Goal: Information Seeking & Learning: Learn about a topic

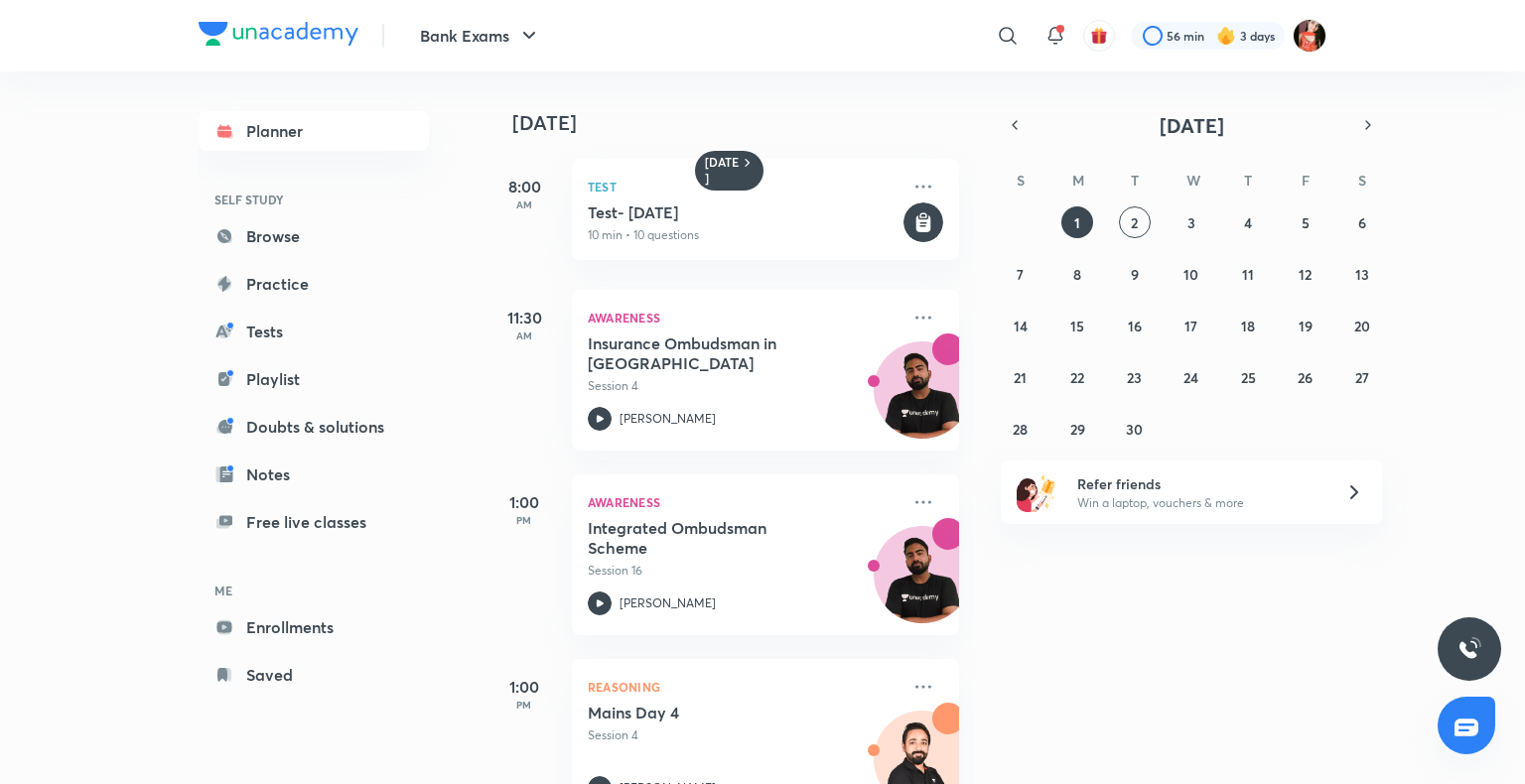
click at [1159, 616] on div "Yesterday 8:00 AM Test Test- 1st Sep, 2025 10 min • 10 questions 11:30 AM Aware…" at bounding box center [1002, 428] width 1036 height 712
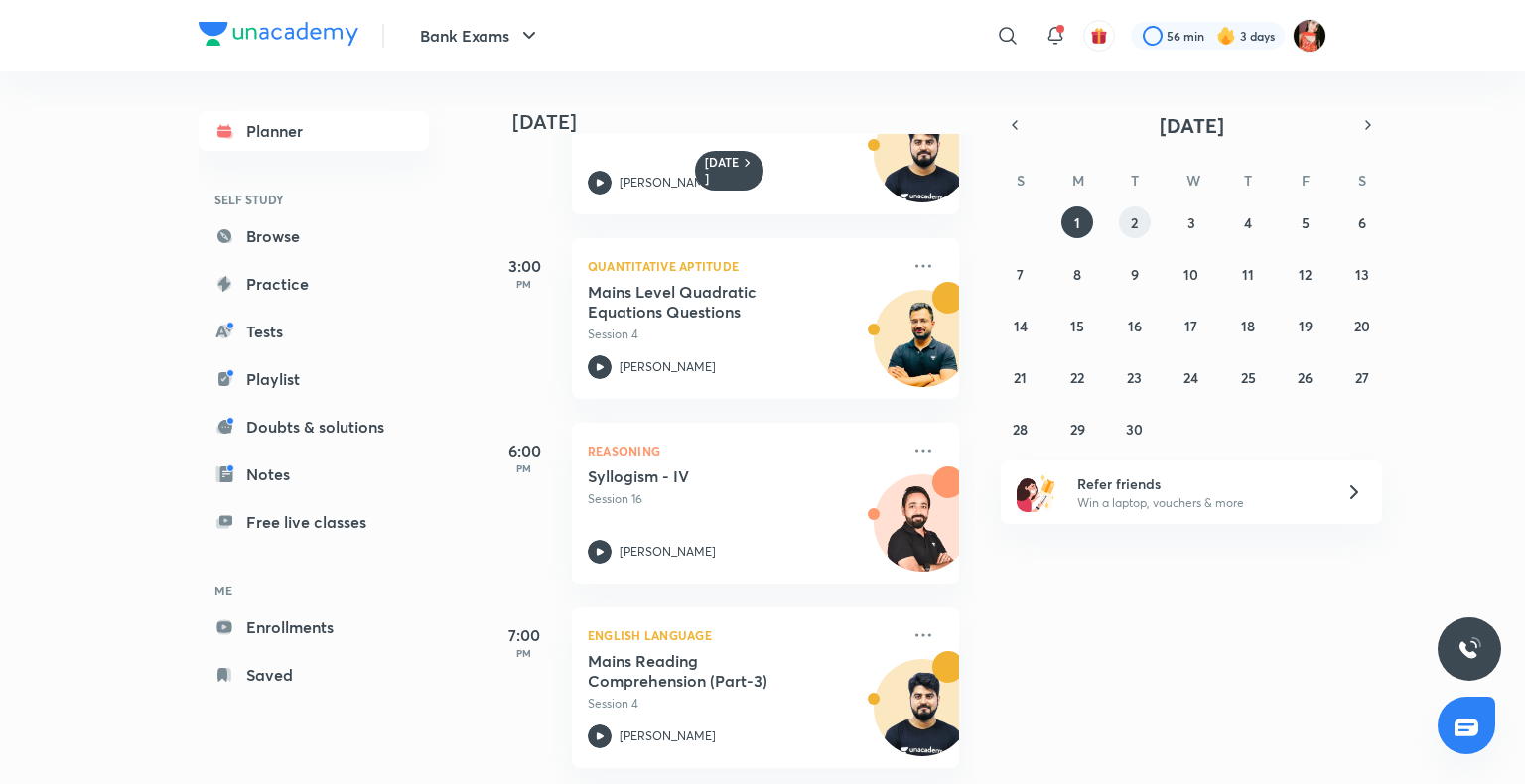
click at [1135, 220] on abbr "2" at bounding box center [1134, 222] width 7 height 19
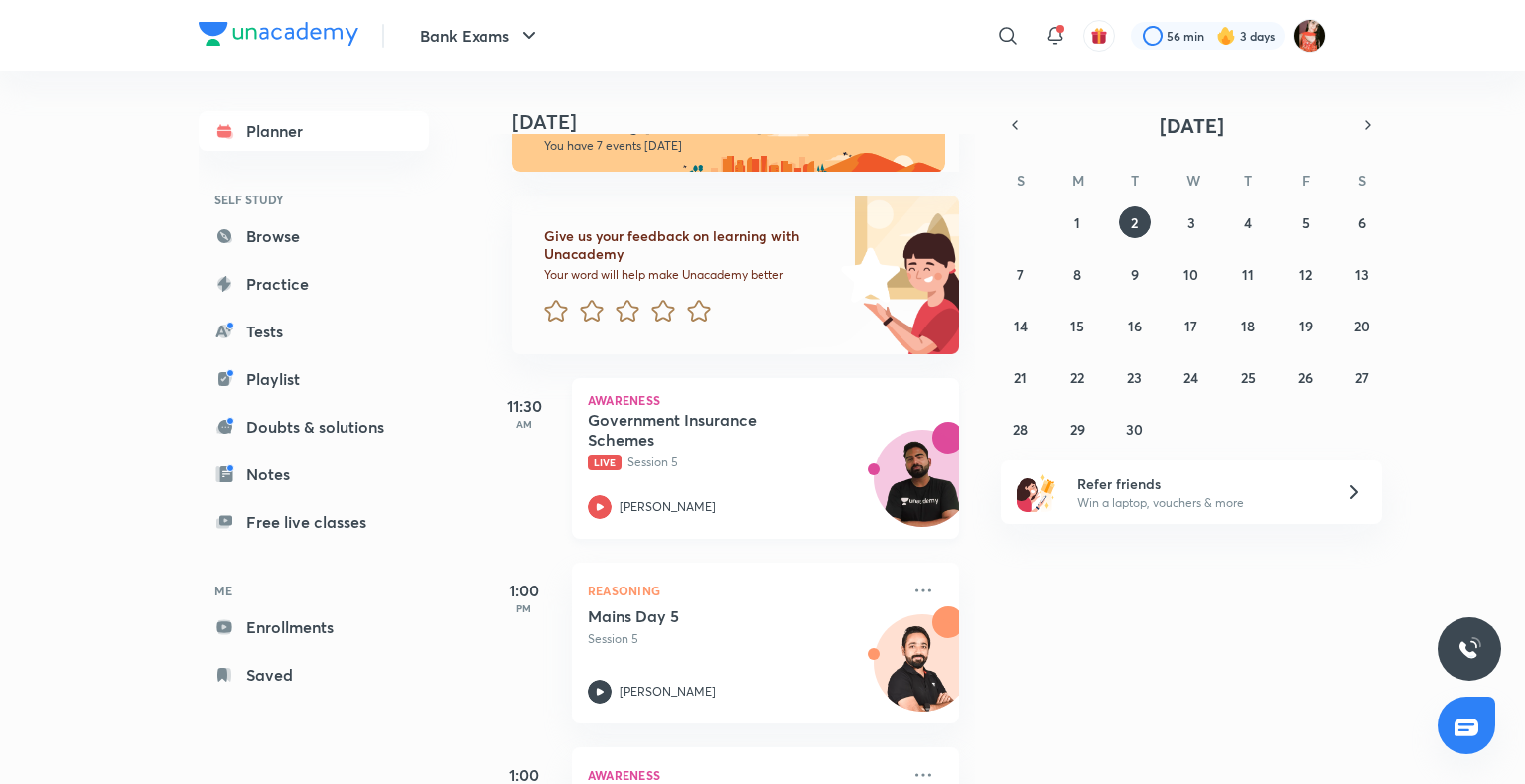
scroll to position [0, 0]
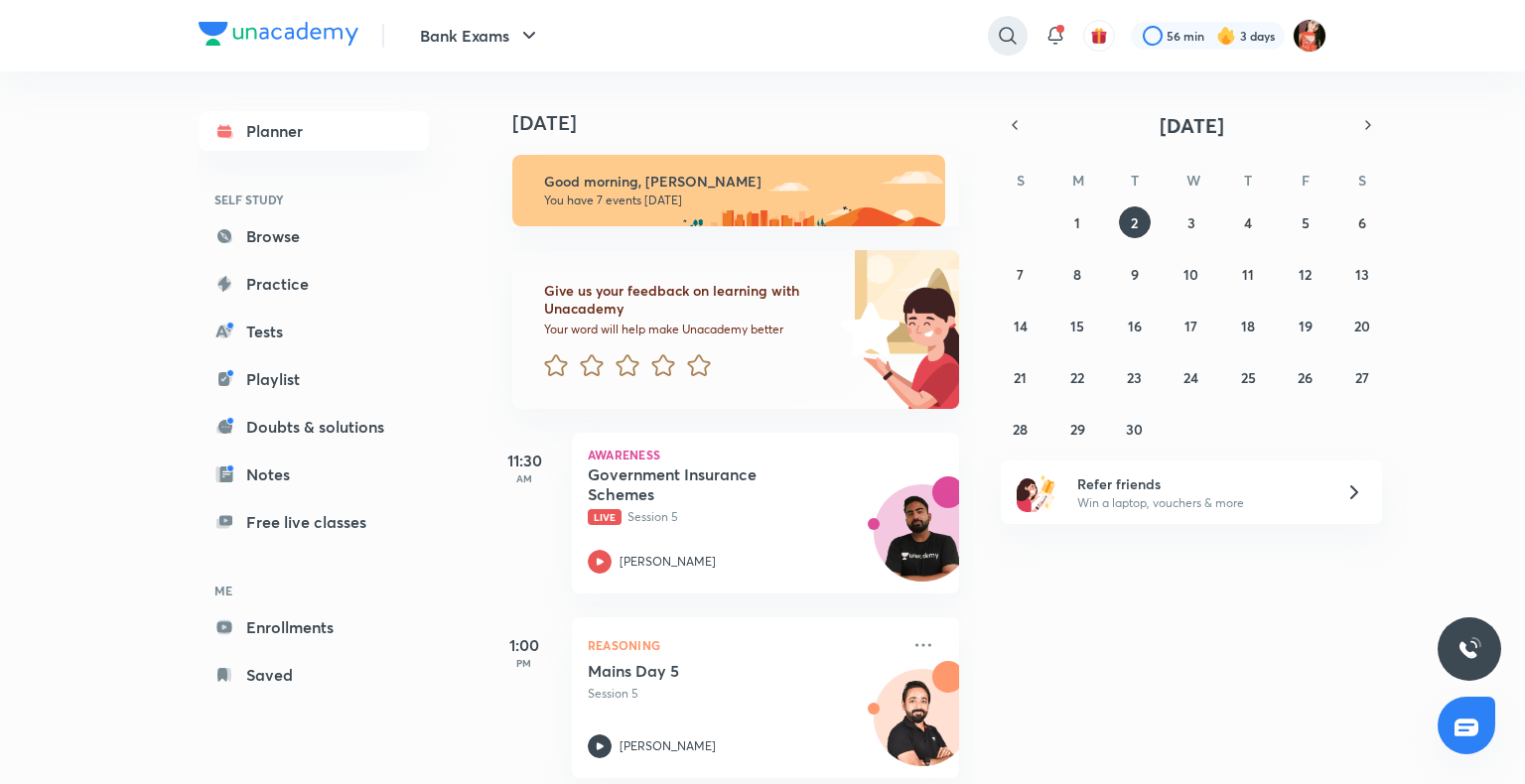
click at [996, 42] on icon at bounding box center [1007, 36] width 24 height 24
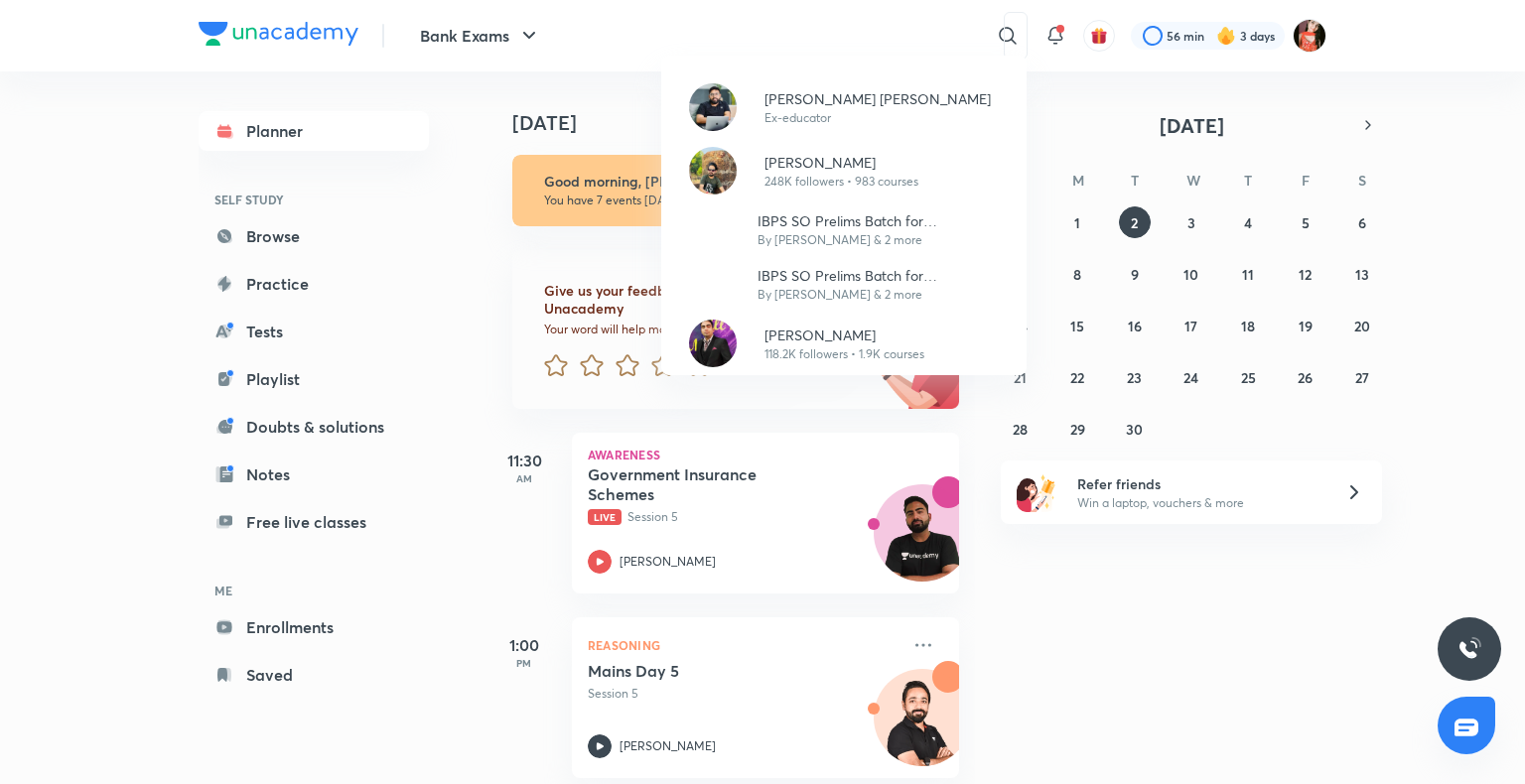
click at [541, 549] on div "Arun Singh Rawat Ex-educator Puneet Kumar Sharma 248K followers • 983 courses I…" at bounding box center [762, 392] width 1525 height 784
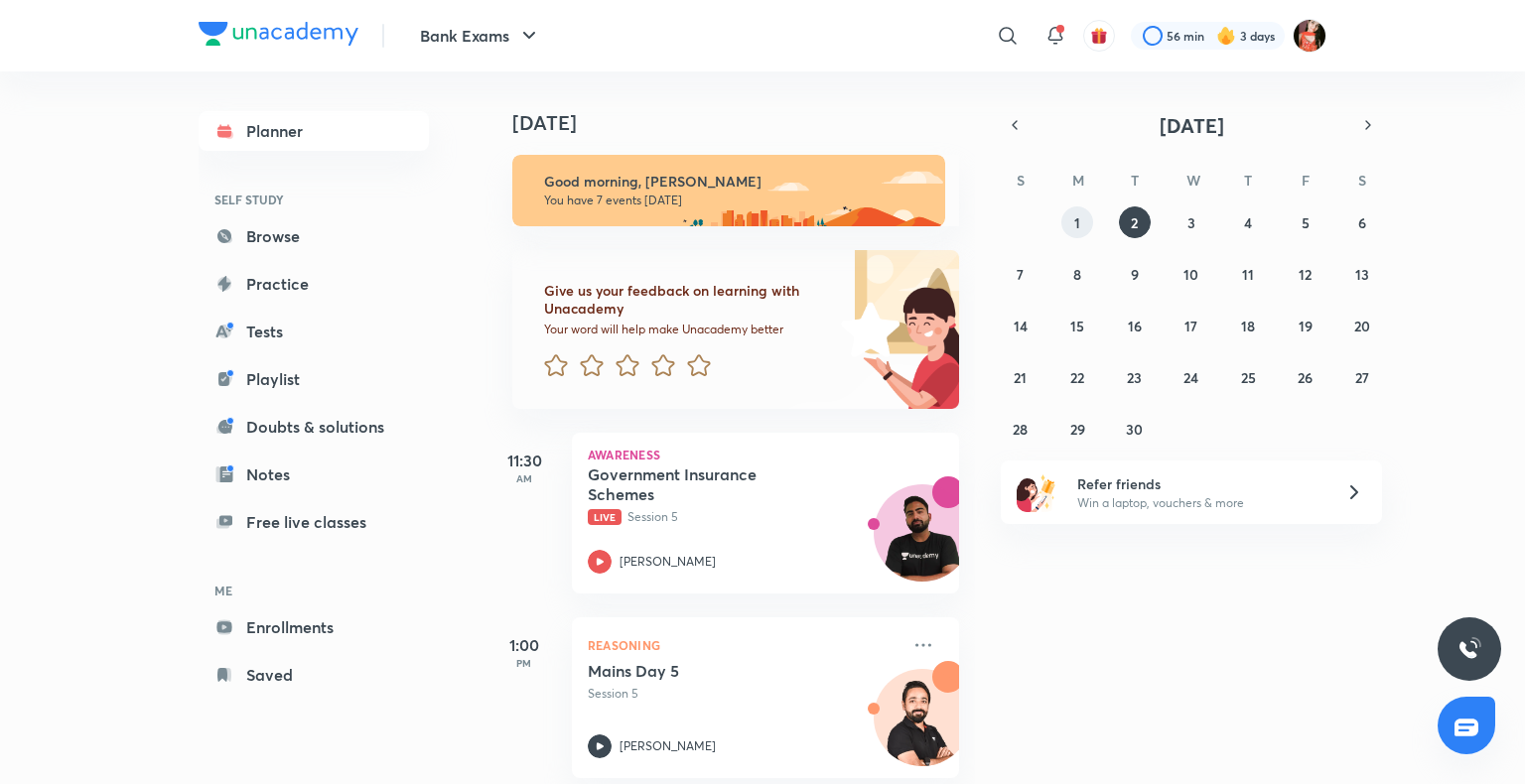
click at [1091, 218] on button "1" at bounding box center [1077, 222] width 32 height 32
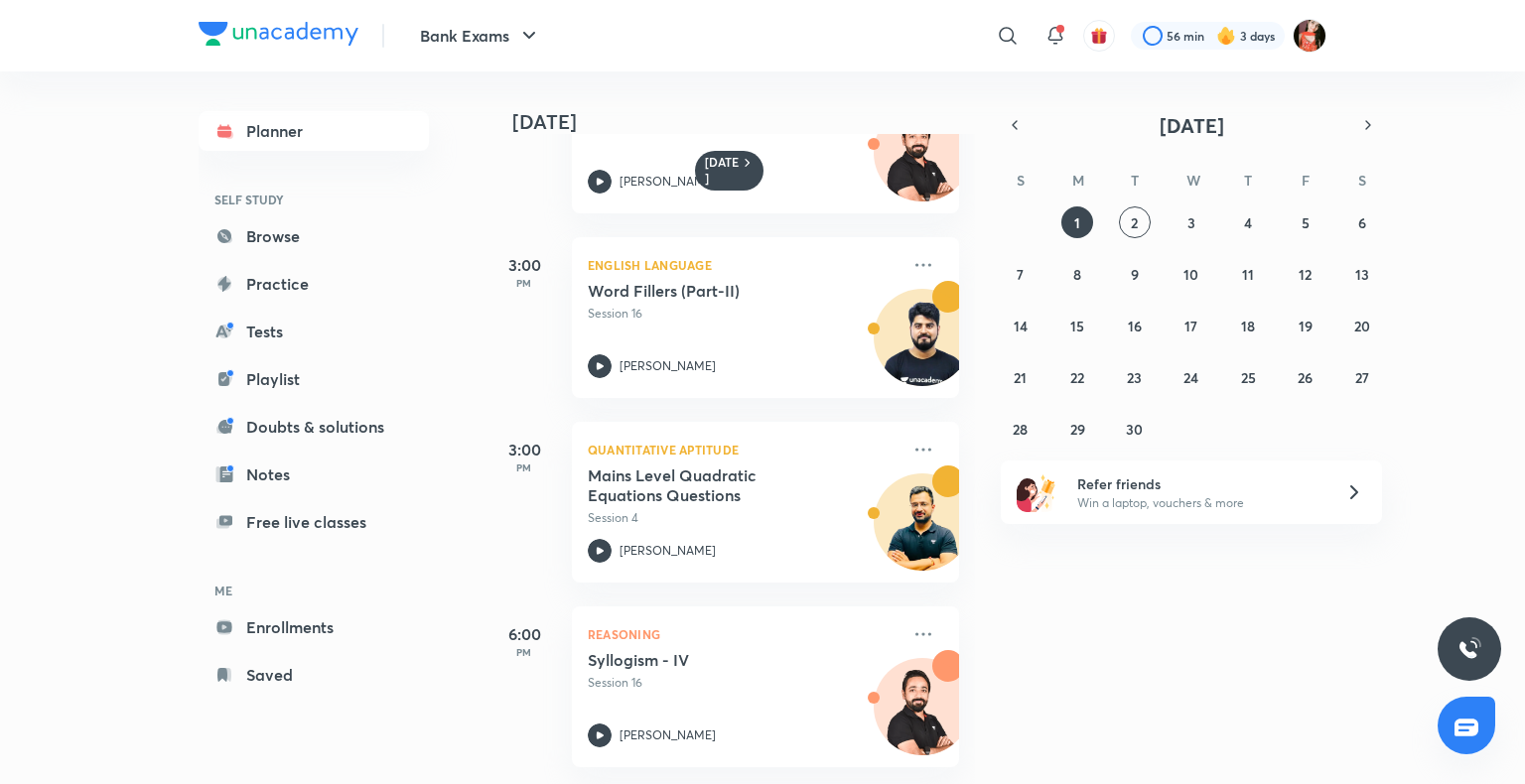
scroll to position [507, 0]
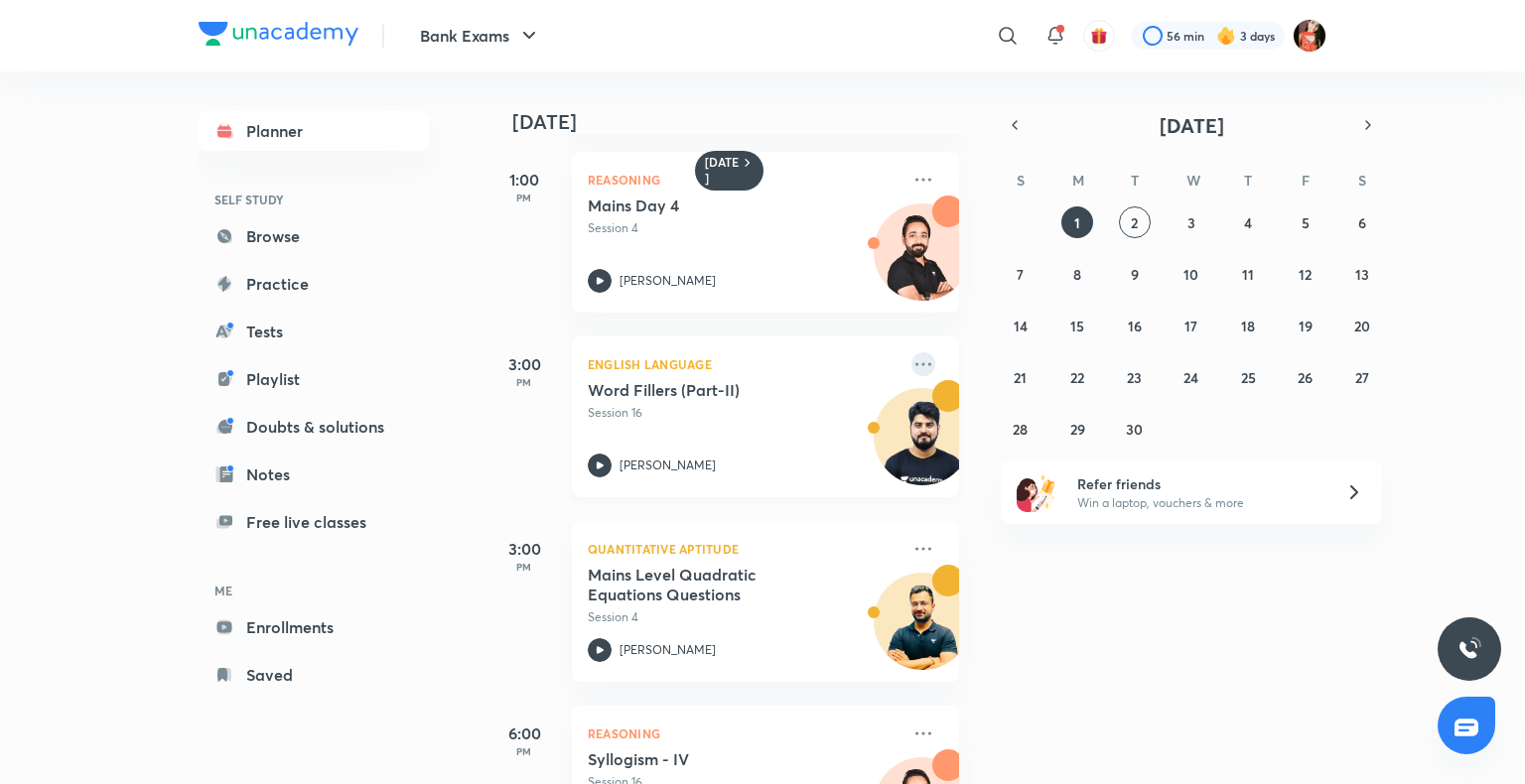
click at [912, 360] on icon at bounding box center [924, 364] width 24 height 24
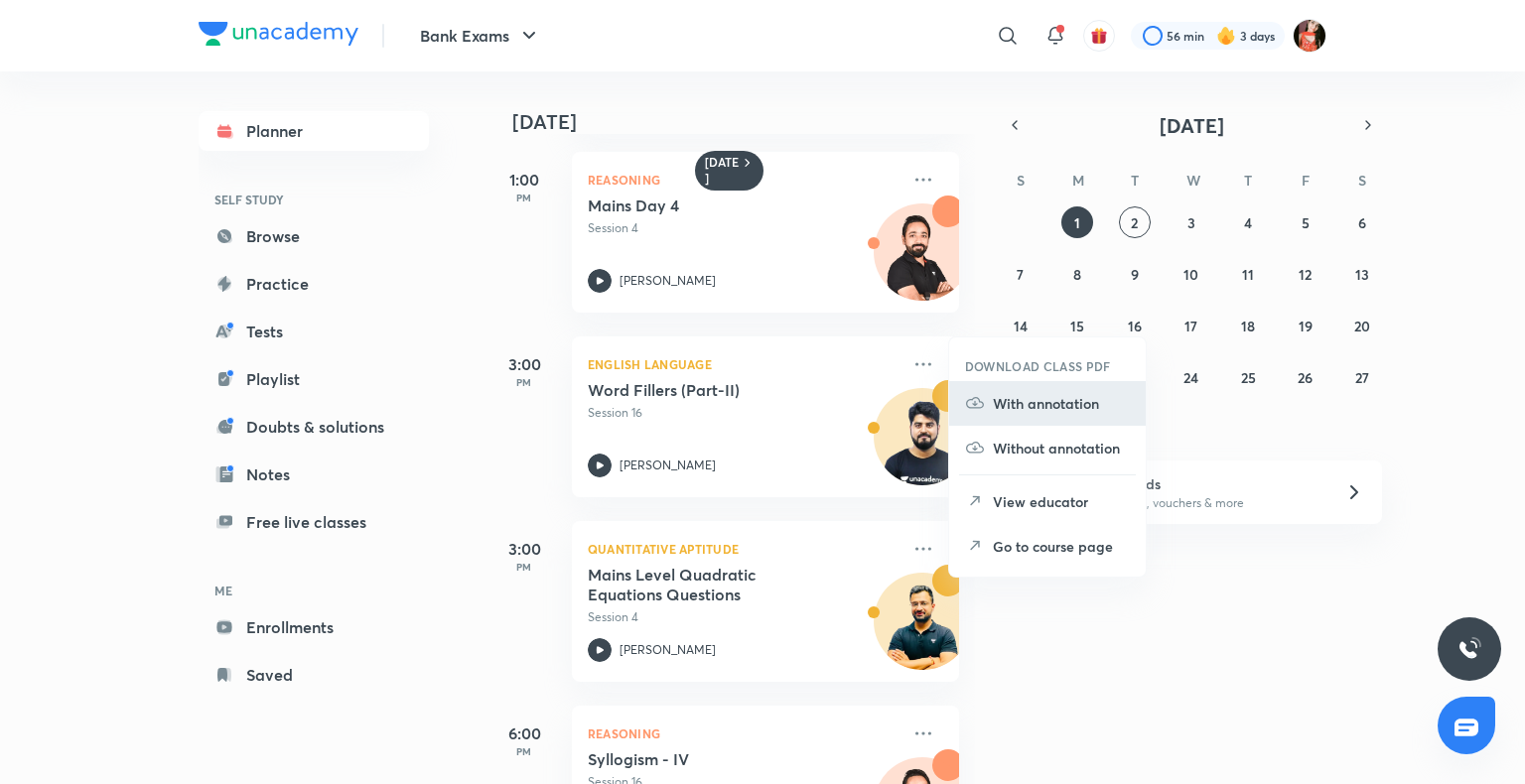
click at [1044, 405] on p "With annotation" at bounding box center [1061, 403] width 137 height 21
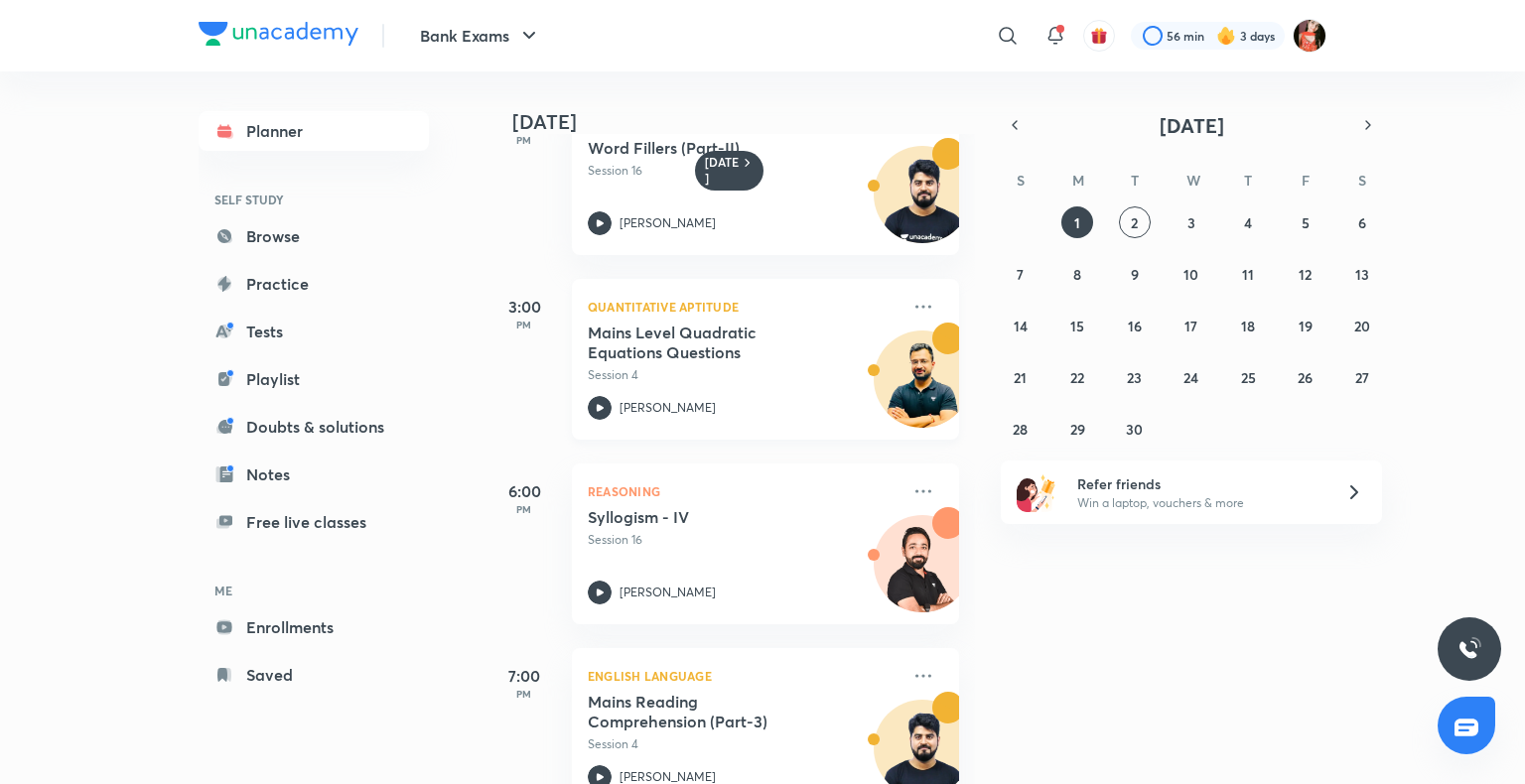
scroll to position [805, 0]
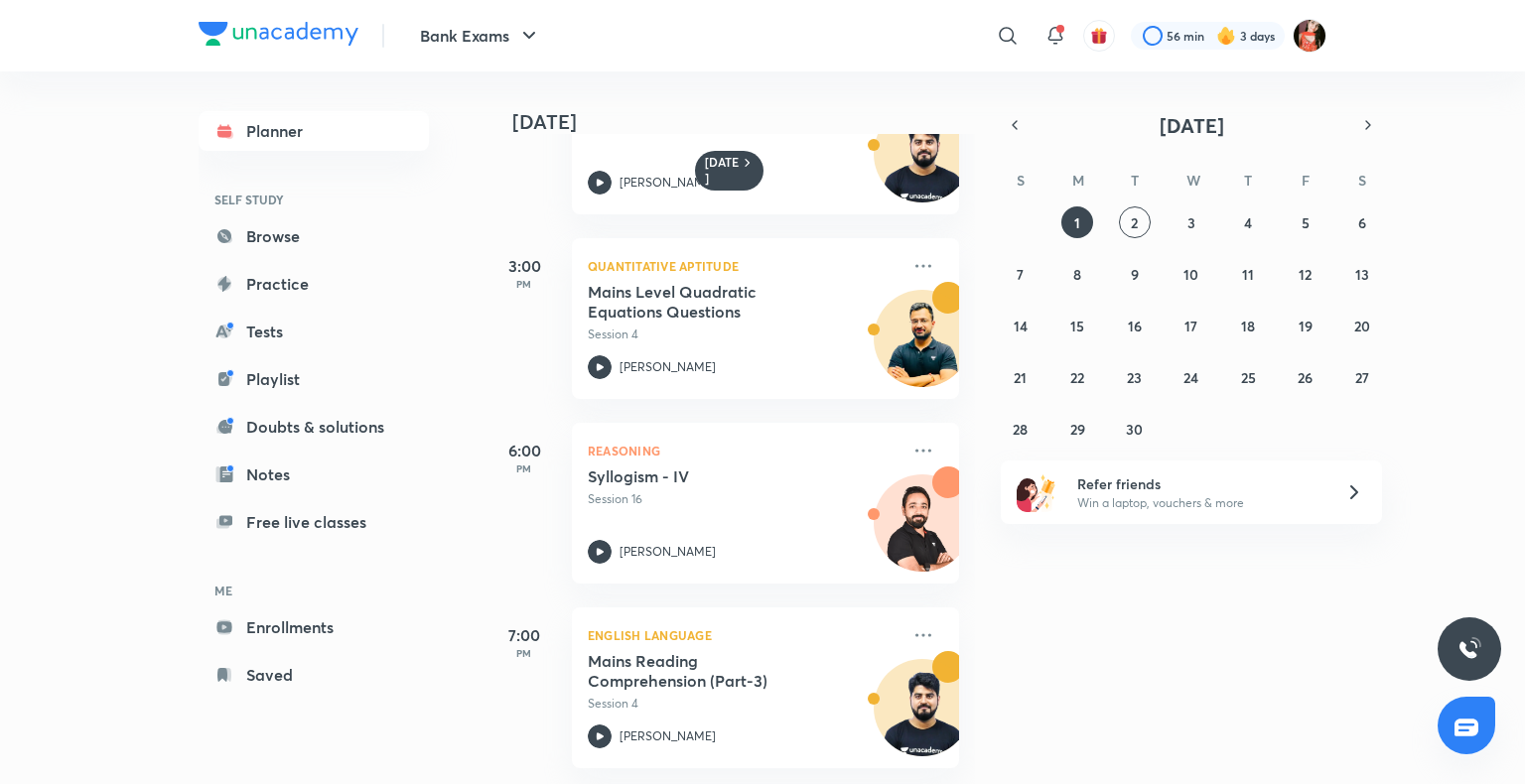
click at [1115, 212] on div "31 1 2 3 4 5 6 7 8 9 10 11 12 13 14 15 16 17 18 19 20 21 22 23 24 25 26 27 28 2…" at bounding box center [1191, 324] width 381 height 238
click at [1125, 212] on button "2" at bounding box center [1135, 222] width 32 height 32
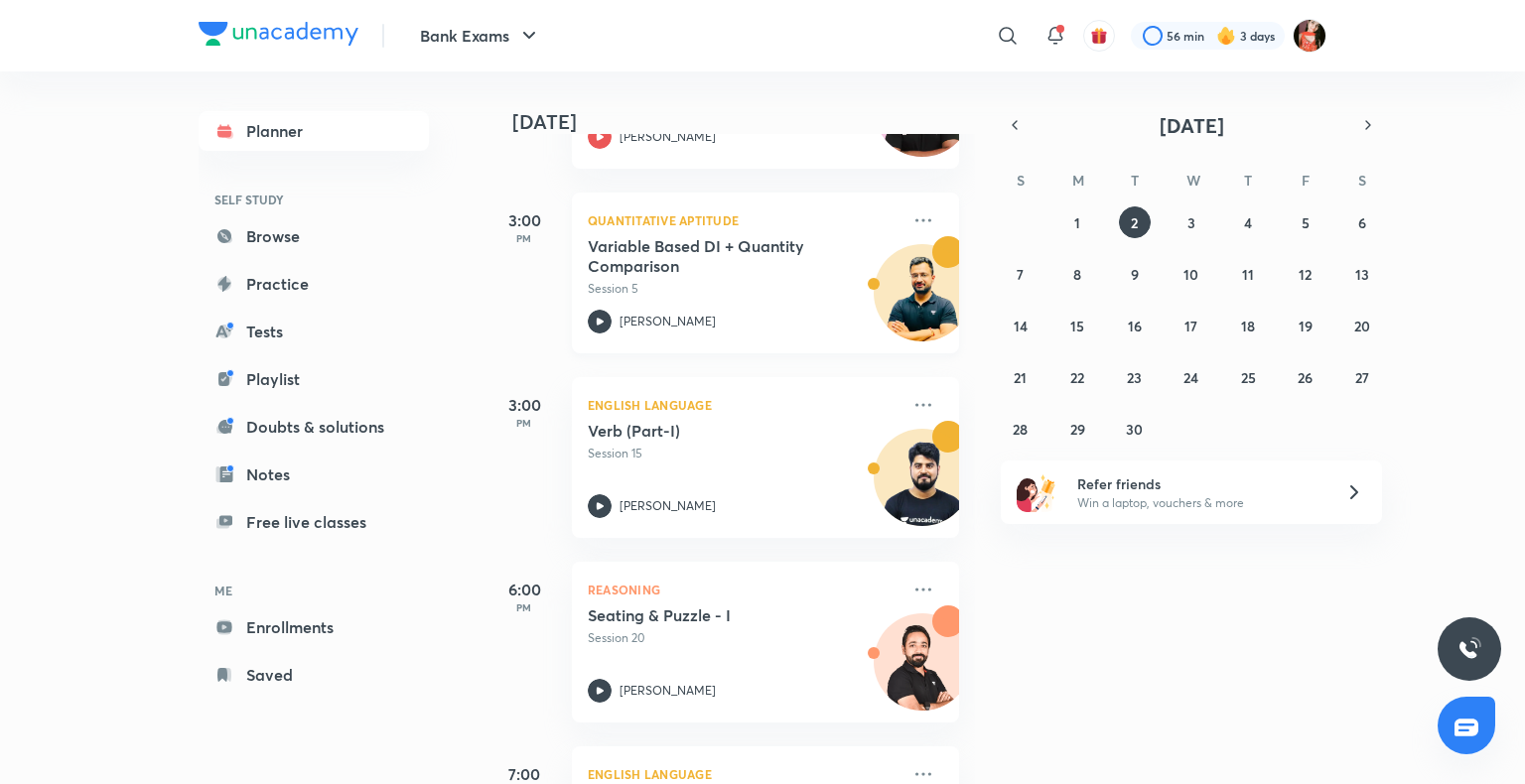
scroll to position [694, 0]
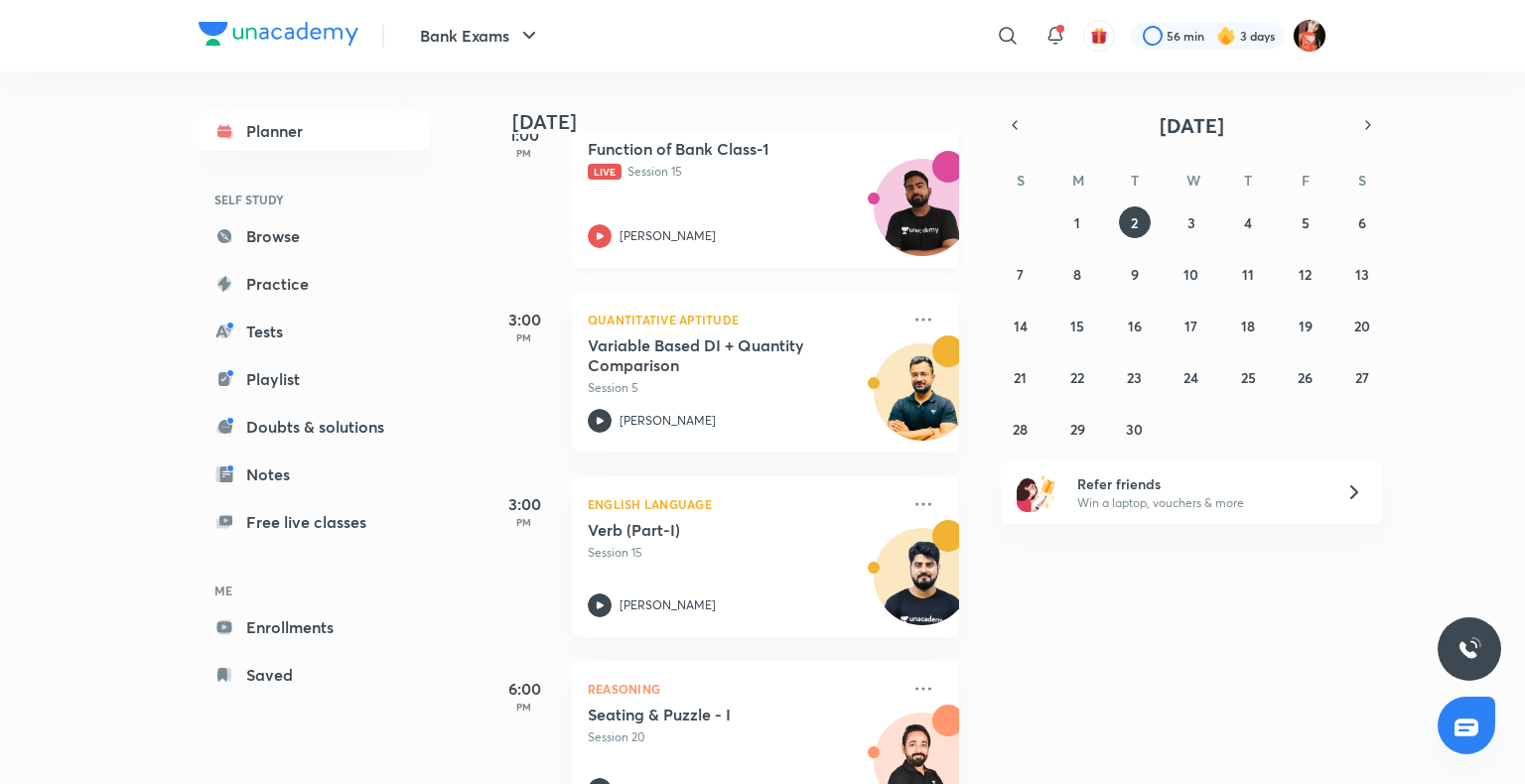
click at [602, 247] on icon at bounding box center [599, 236] width 24 height 24
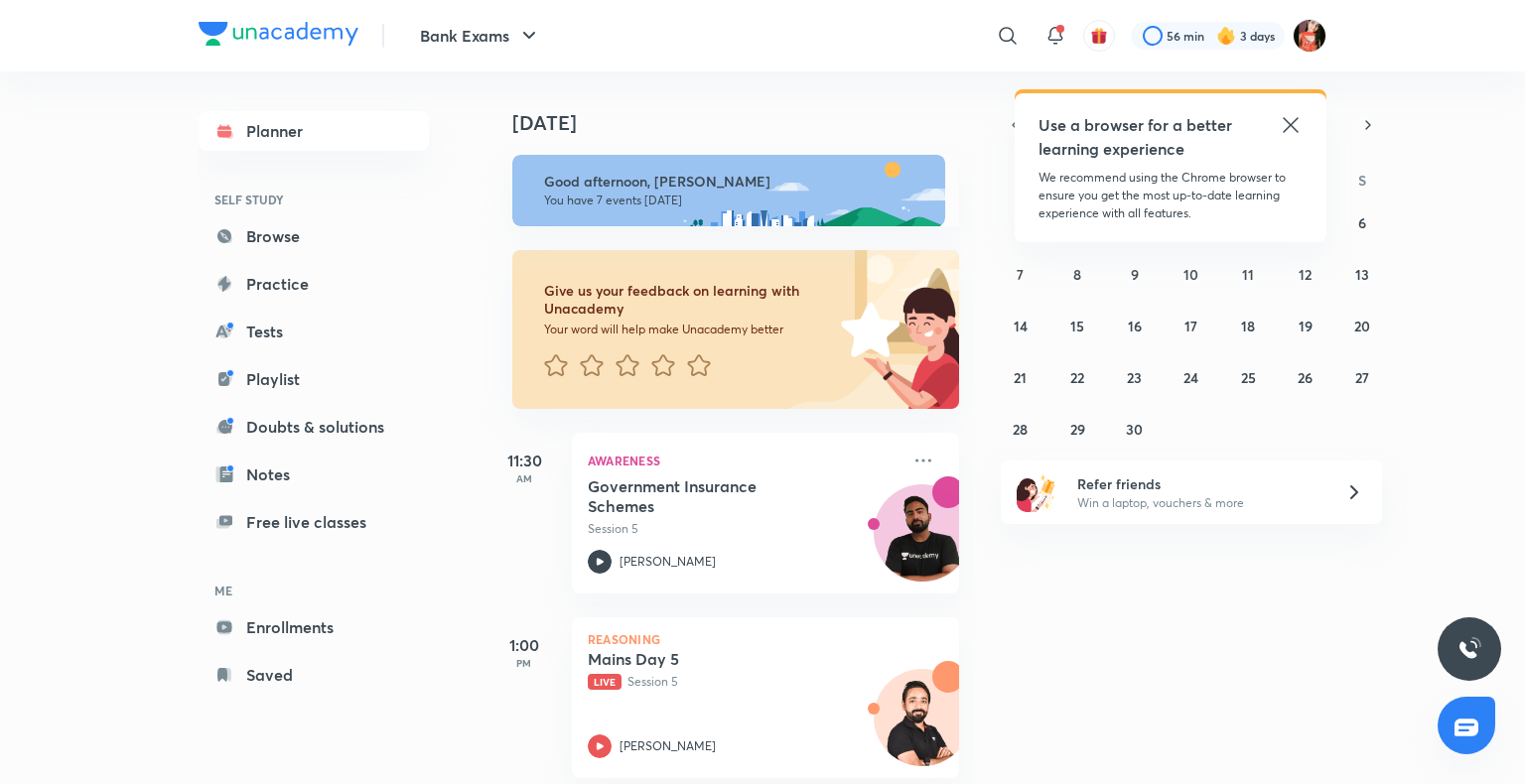
click at [1293, 125] on icon at bounding box center [1291, 125] width 24 height 24
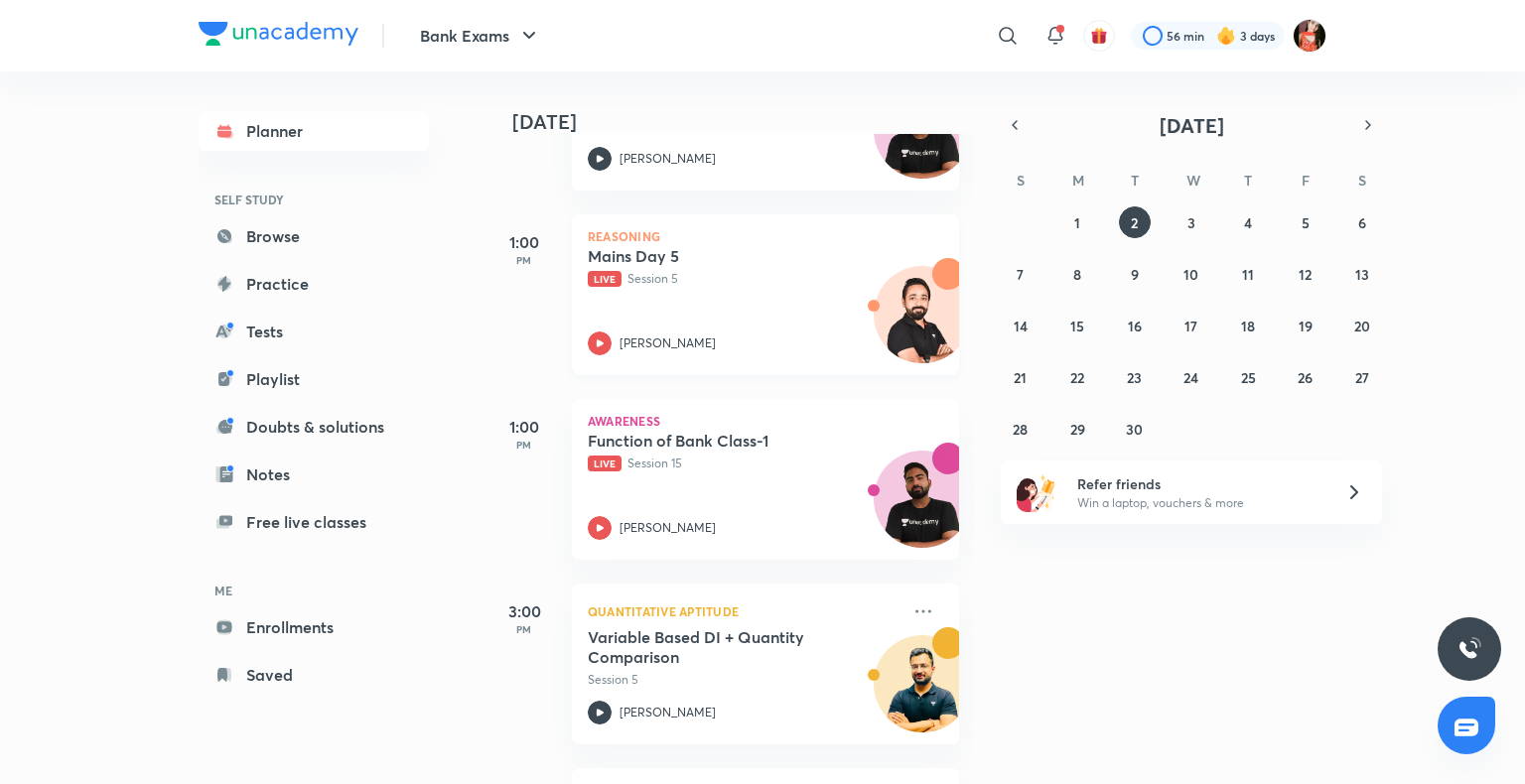
scroll to position [397, 0]
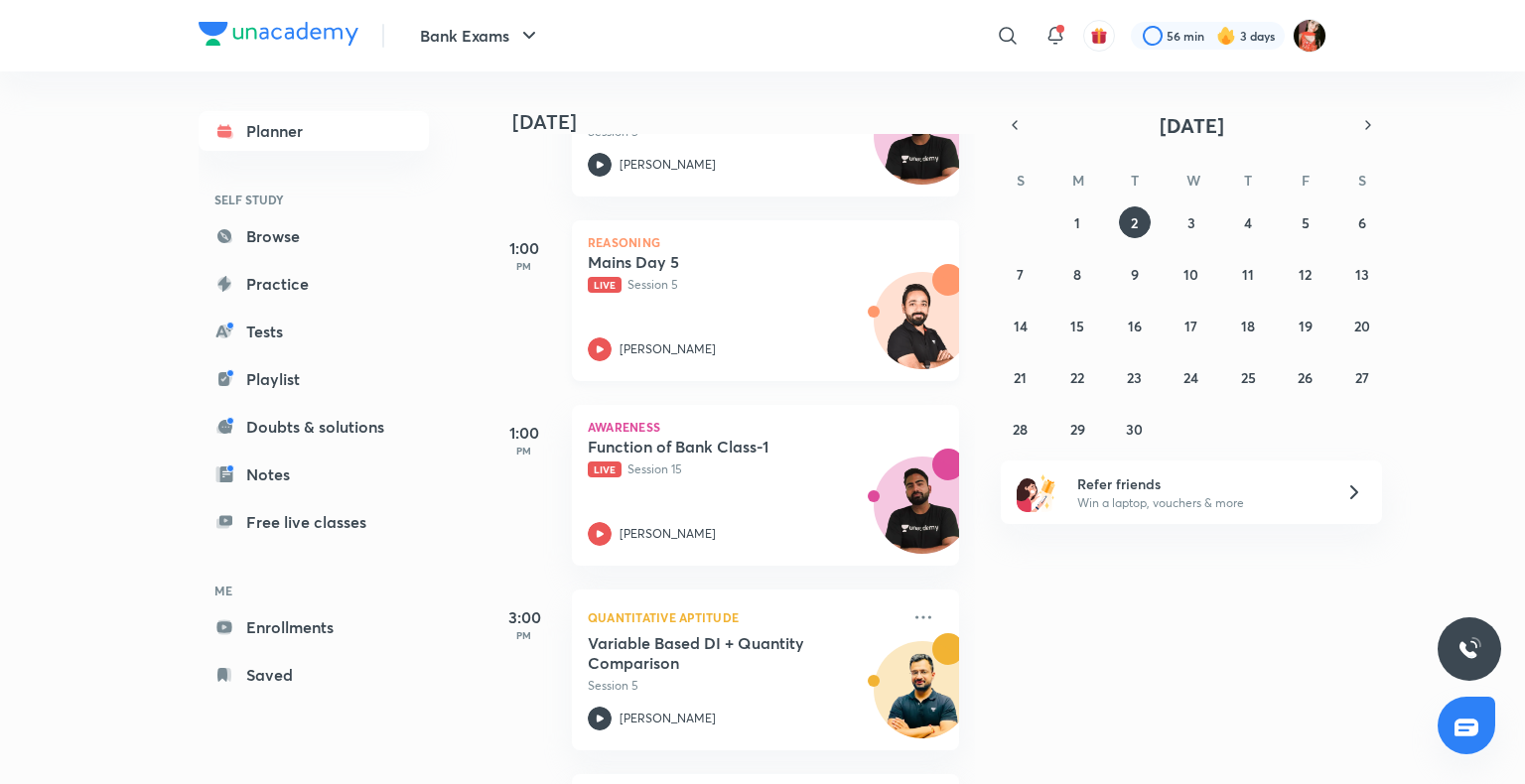
click at [595, 345] on icon at bounding box center [599, 349] width 24 height 24
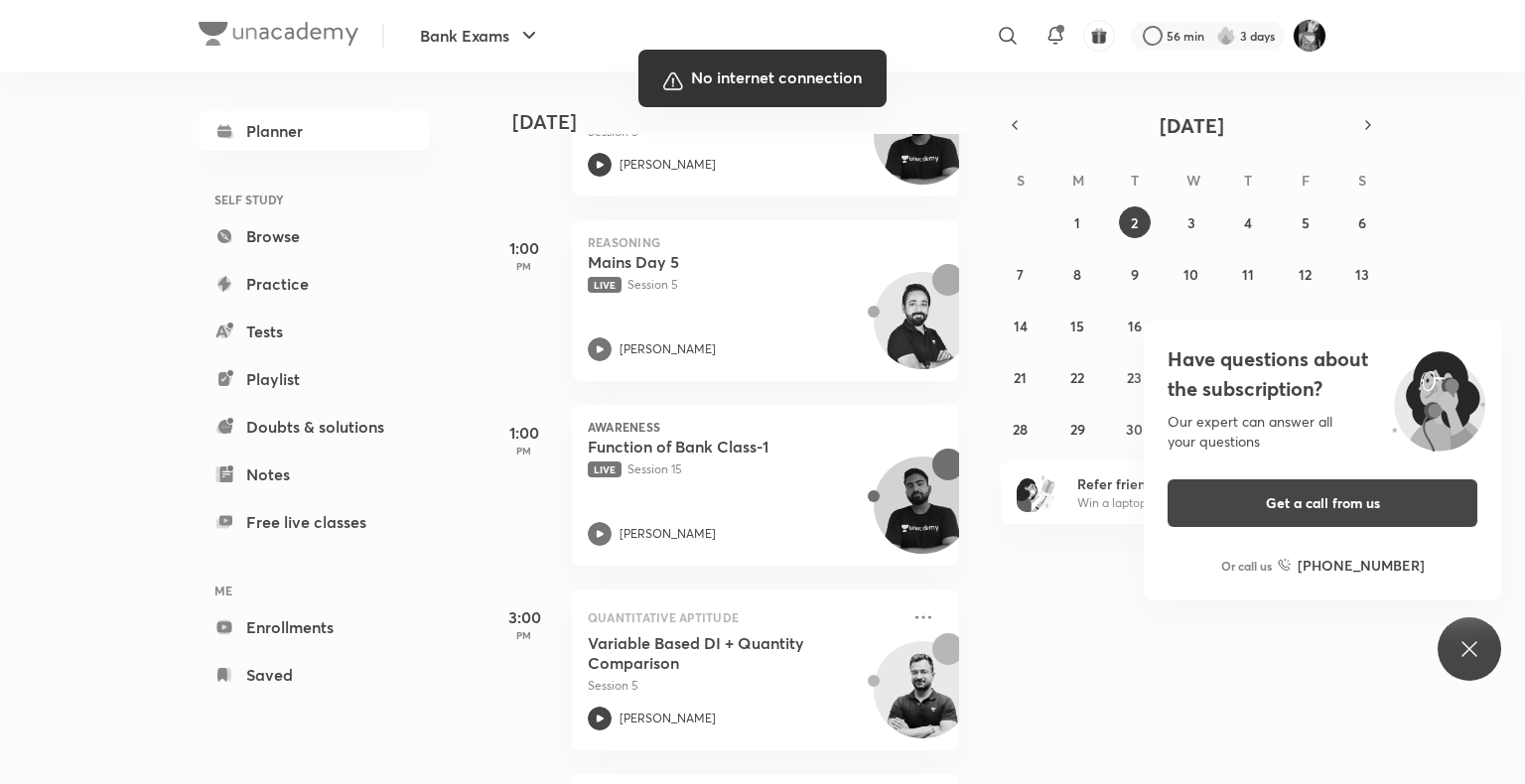
scroll to position [399, 0]
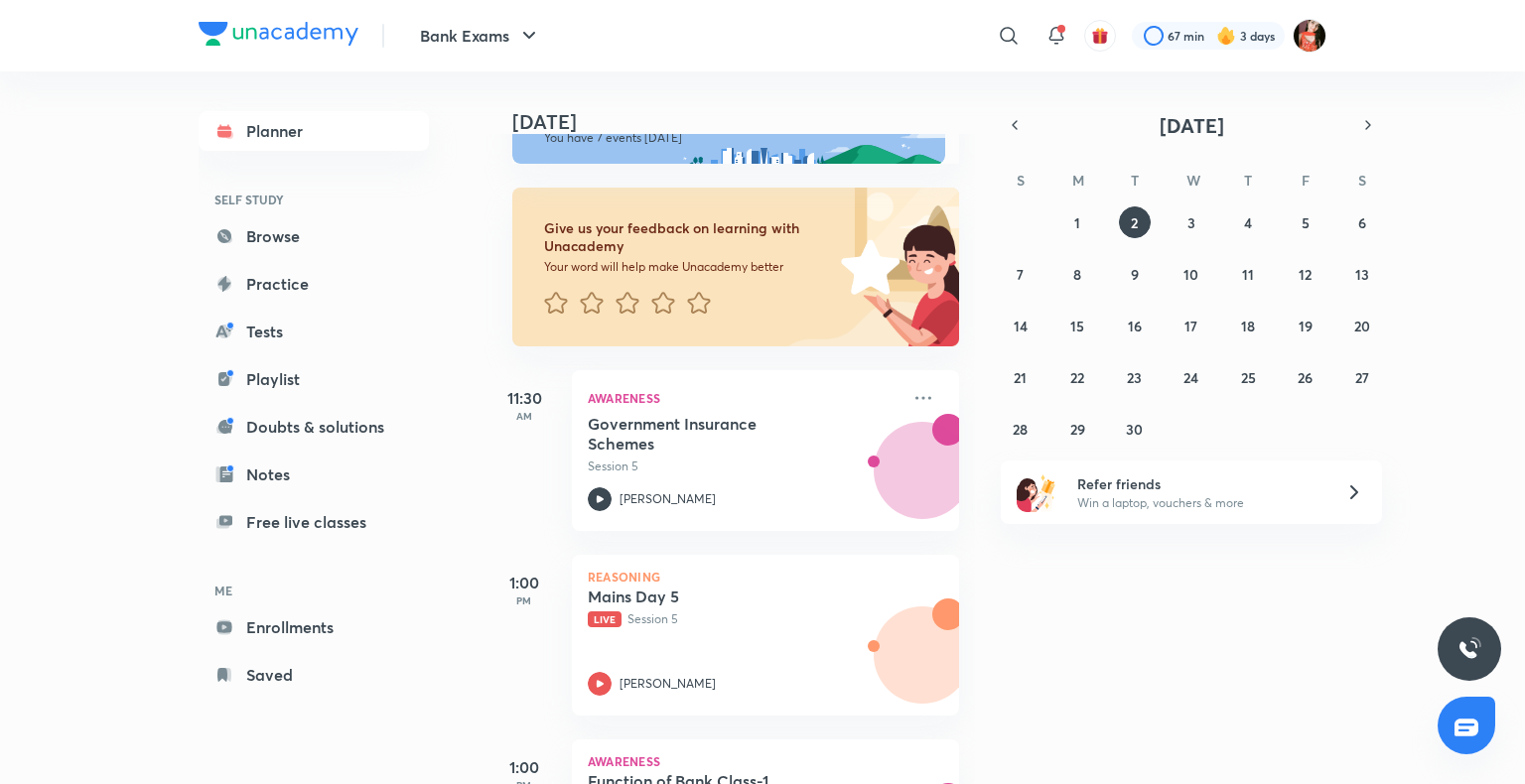
scroll to position [297, 0]
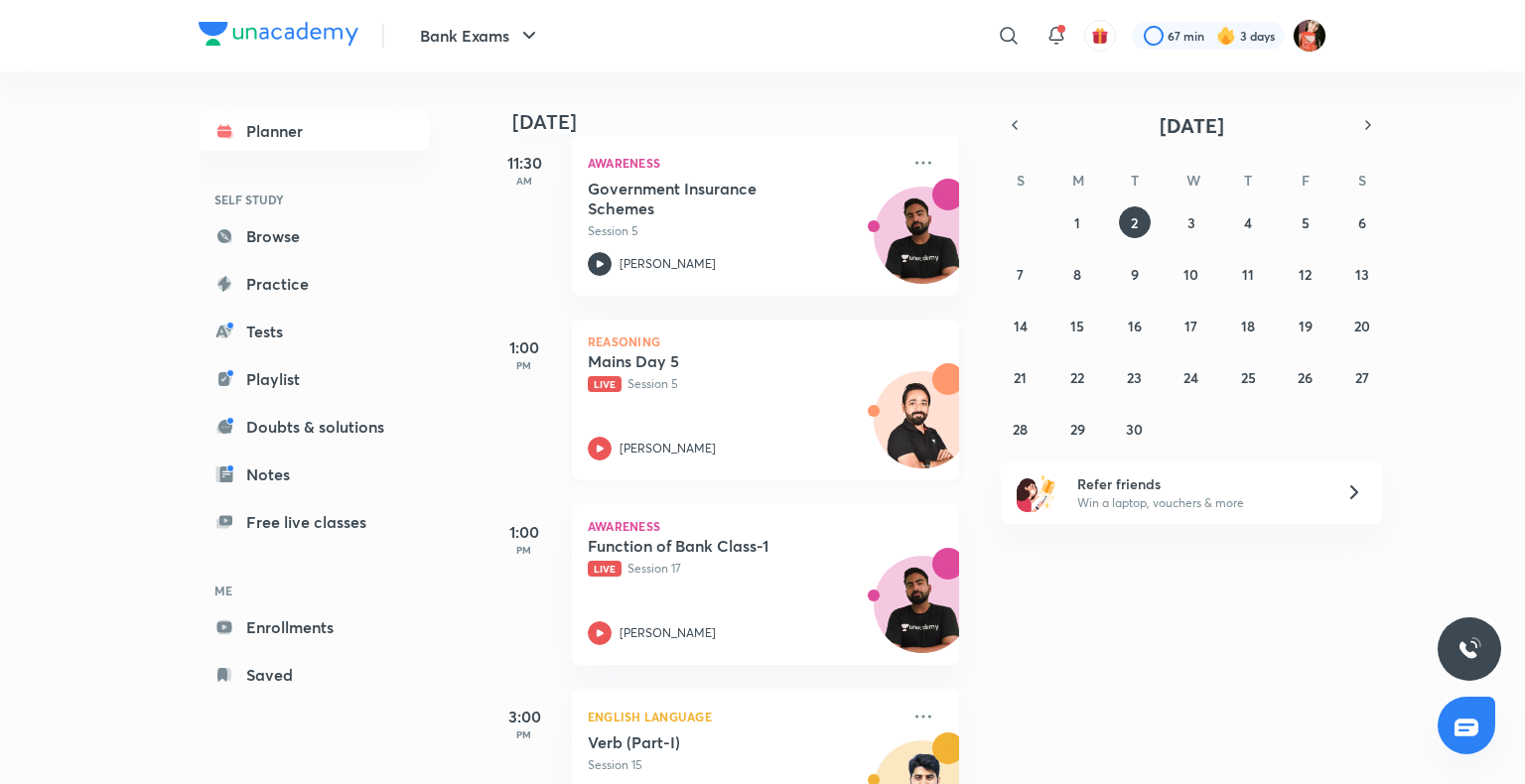
click at [595, 445] on icon at bounding box center [599, 449] width 24 height 24
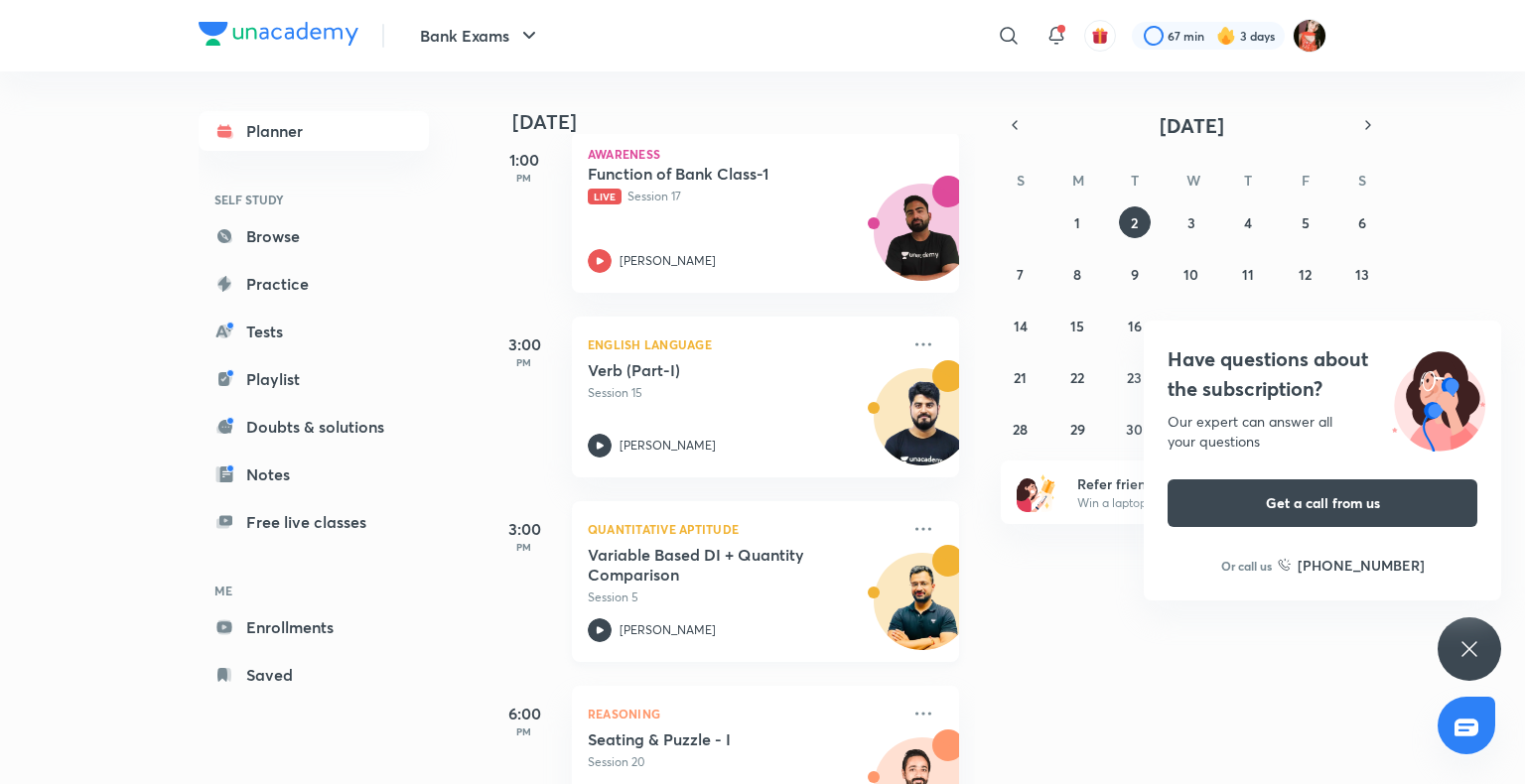
scroll to position [496, 0]
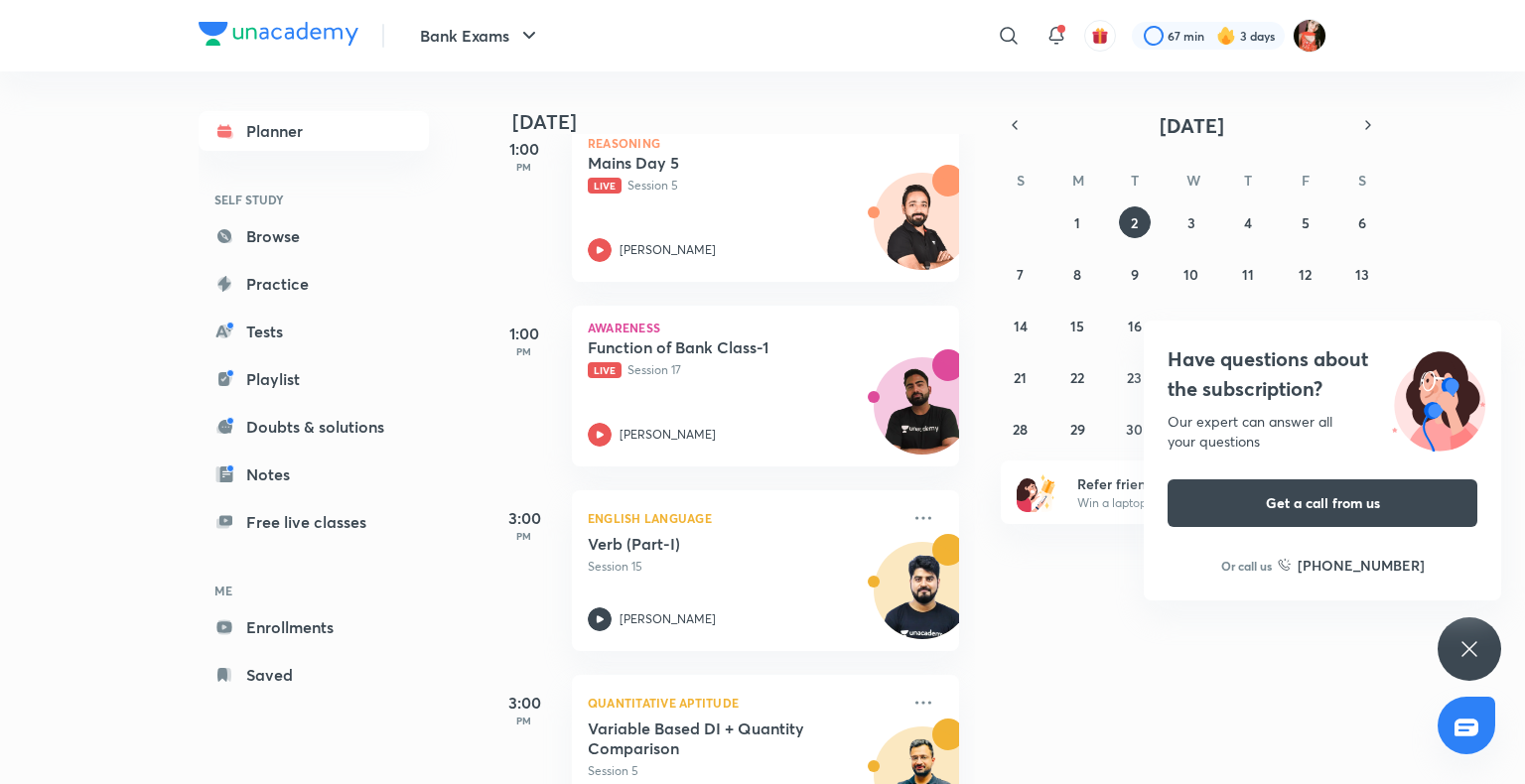
click at [1488, 668] on div "Have questions about the subscription? Our expert can answer all your questions…" at bounding box center [1469, 649] width 64 height 64
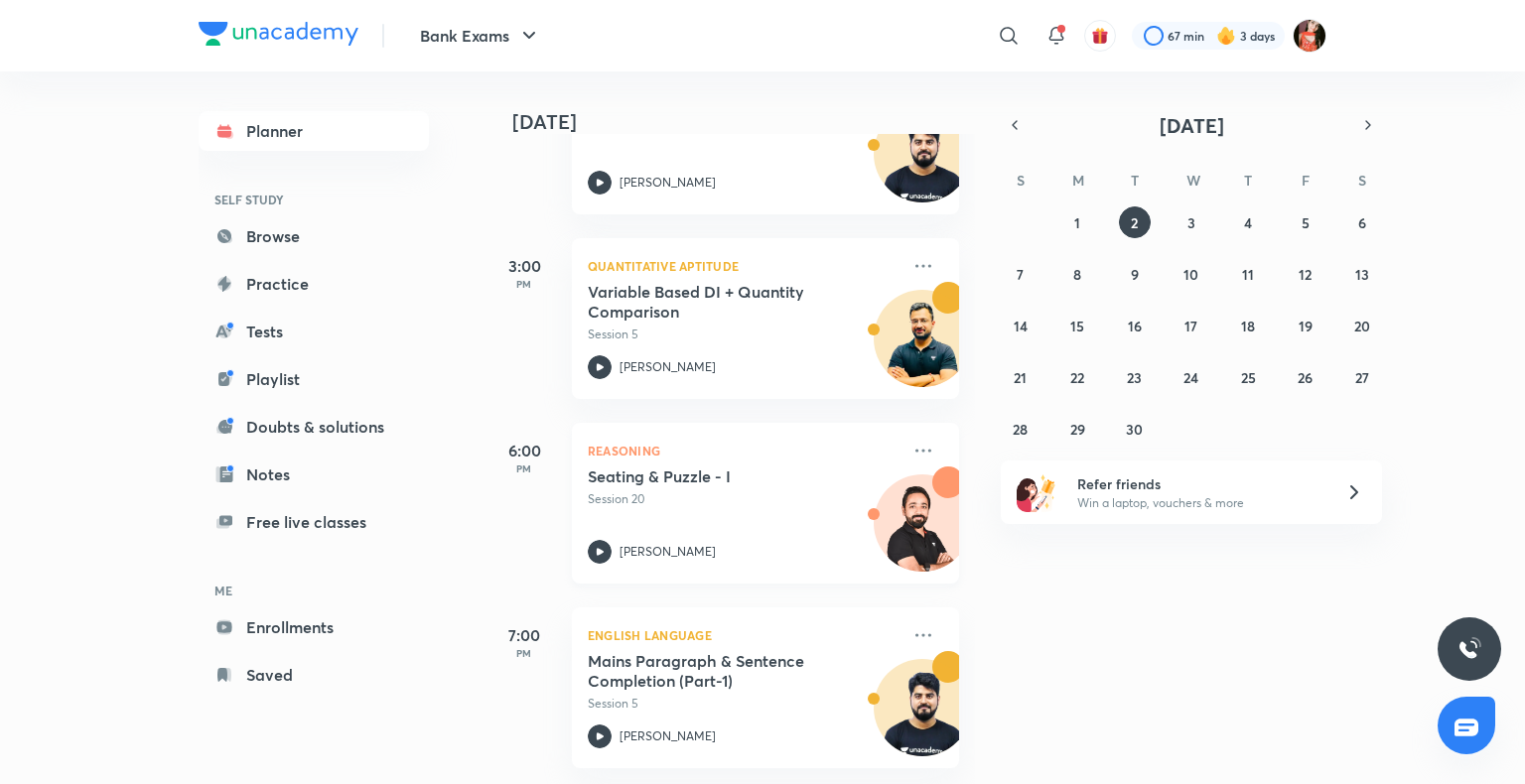
scroll to position [947, 0]
